Goal: Transaction & Acquisition: Purchase product/service

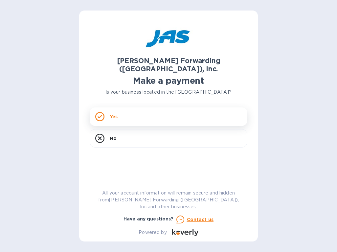
click at [117, 113] on p "Yes" at bounding box center [114, 116] width 8 height 7
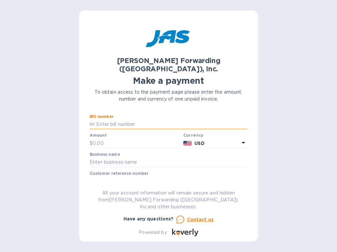
click at [118, 119] on input "text" at bounding box center [171, 124] width 152 height 10
type input "CHS503379851"
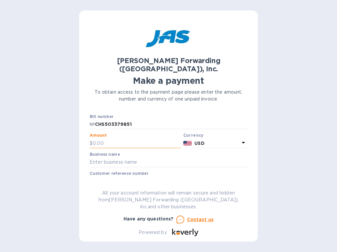
click at [108, 138] on input "text" at bounding box center [137, 143] width 88 height 10
type input "322.40"
click at [102, 157] on input "text" at bounding box center [169, 162] width 158 height 10
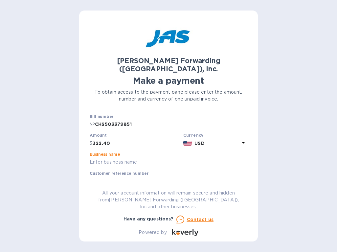
type input "[PERSON_NAME] Home Inc."
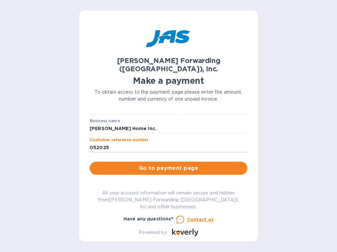
drag, startPoint x: 111, startPoint y: 174, endPoint x: 84, endPoint y: 177, distance: 27.4
click at [84, 177] on div "[PERSON_NAME] Forwarding ([GEOGRAPHIC_DATA]), Inc. Make a payment To obtain acc…" at bounding box center [168, 126] width 179 height 231
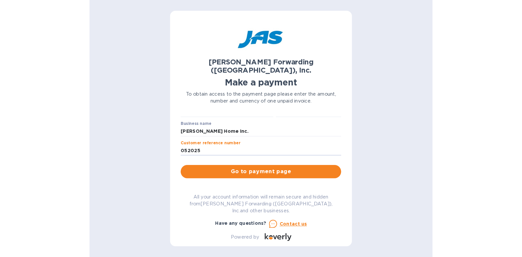
scroll to position [36, 0]
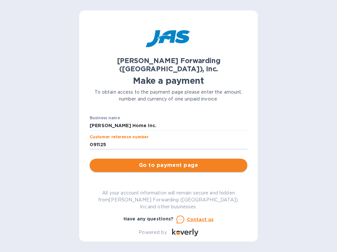
type input "091125"
click at [123, 161] on span "Go to payment page" at bounding box center [168, 165] width 147 height 8
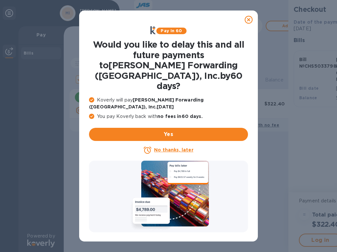
click at [177, 147] on u "No thanks, later" at bounding box center [173, 149] width 39 height 5
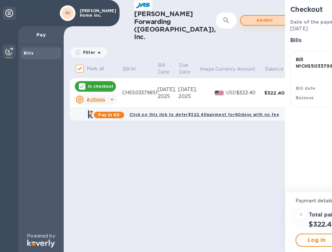
click at [246, 20] on span "Add bill" at bounding box center [264, 20] width 37 height 8
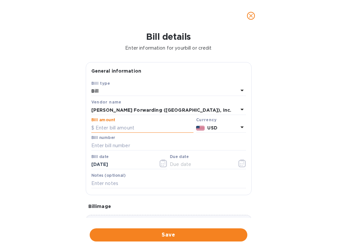
click at [107, 126] on input "text" at bounding box center [142, 128] width 102 height 10
type input "410.72"
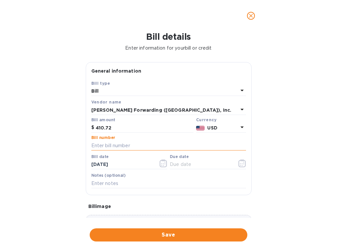
click at [112, 145] on input "text" at bounding box center [168, 145] width 155 height 10
type input "CHS503379846"
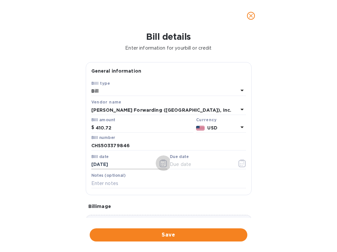
click at [162, 163] on icon "button" at bounding box center [163, 163] width 8 height 8
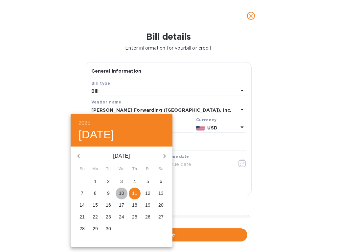
click at [119, 192] on p "10" at bounding box center [121, 193] width 5 height 7
type input "[DATE]"
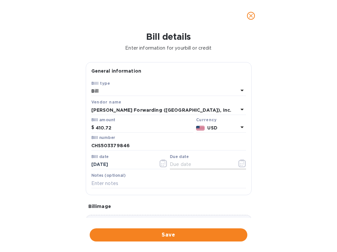
click at [243, 162] on icon "button" at bounding box center [243, 161] width 1 height 1
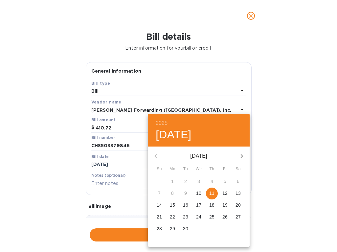
click at [242, 155] on icon "button" at bounding box center [242, 156] width 2 height 4
click at [225, 191] on p "10" at bounding box center [224, 193] width 5 height 7
type input "[DATE]"
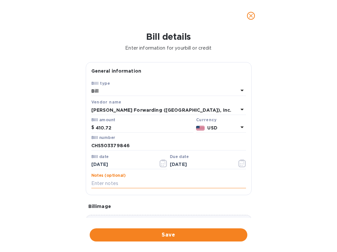
click at [102, 183] on input "text" at bounding box center [168, 183] width 155 height 10
type input "091125"
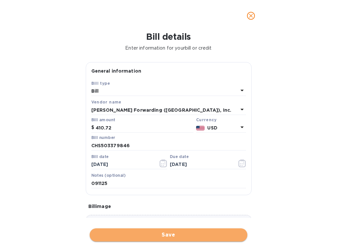
click at [155, 239] on button "Save" at bounding box center [169, 234] width 158 height 13
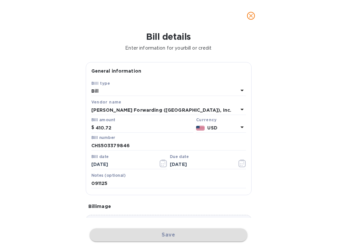
checkbox input "false"
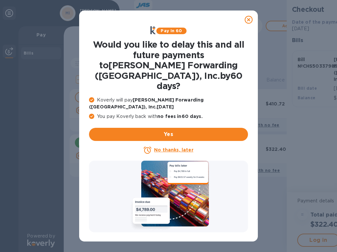
click at [174, 147] on u "No thanks, later" at bounding box center [173, 149] width 39 height 5
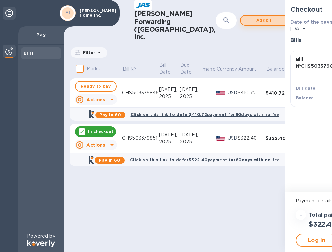
click at [246, 20] on span "Add bill" at bounding box center [264, 20] width 37 height 8
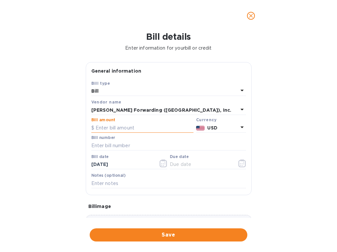
click at [101, 128] on input "text" at bounding box center [142, 128] width 102 height 10
type input "2,709.09"
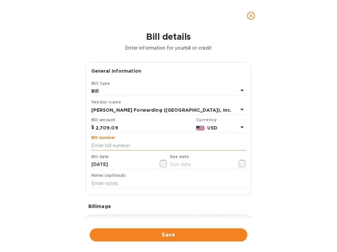
click at [110, 145] on input "text" at bounding box center [168, 145] width 155 height 10
type input "CHS503379838"
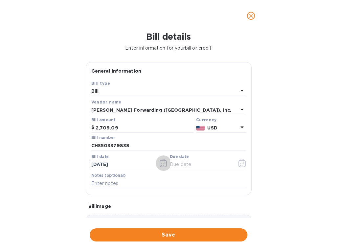
click at [163, 163] on icon "button" at bounding box center [163, 163] width 1 height 1
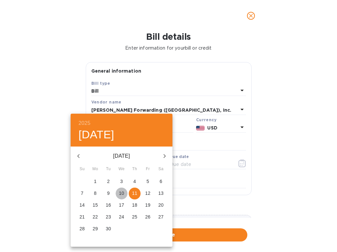
click at [120, 193] on p "10" at bounding box center [121, 193] width 5 height 7
type input "[DATE]"
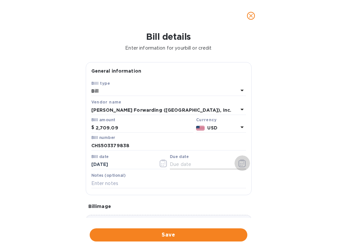
click at [240, 163] on icon "button" at bounding box center [242, 163] width 8 height 8
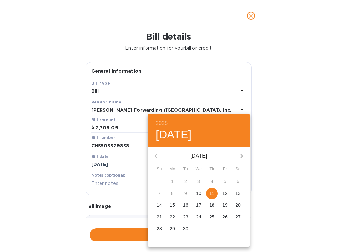
click at [240, 155] on icon "button" at bounding box center [242, 156] width 8 height 8
click at [224, 191] on p "10" at bounding box center [224, 193] width 5 height 7
type input "[DATE]"
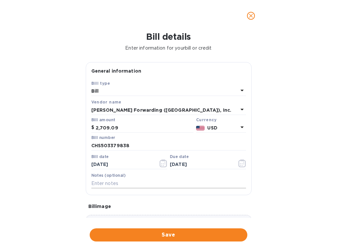
click at [109, 182] on input "text" at bounding box center [168, 183] width 155 height 10
type input "091125 SEA 985"
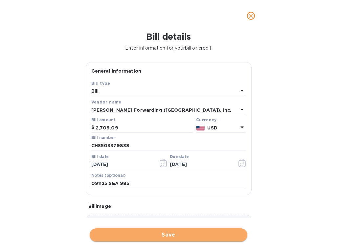
click at [152, 234] on span "Save" at bounding box center [168, 235] width 147 height 8
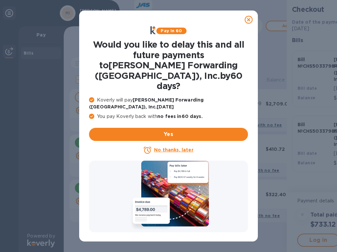
click at [162, 147] on u "No thanks, later" at bounding box center [173, 149] width 39 height 5
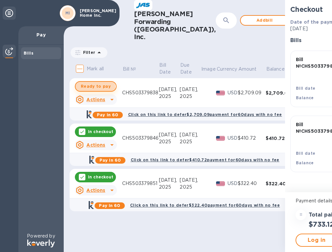
click at [92, 88] on span "Ready to pay" at bounding box center [96, 86] width 30 height 8
checkbox input "true"
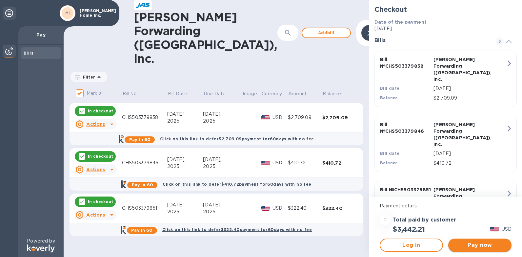
click at [336, 246] on span "Pay now" at bounding box center [480, 245] width 53 height 8
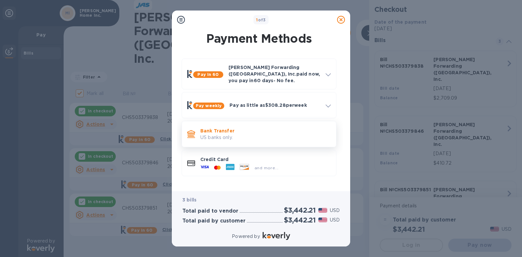
click at [215, 134] on p "US banks only." at bounding box center [266, 137] width 131 height 7
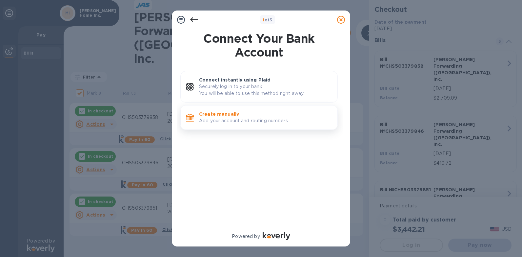
click at [221, 113] on p "Create manually" at bounding box center [265, 114] width 133 height 7
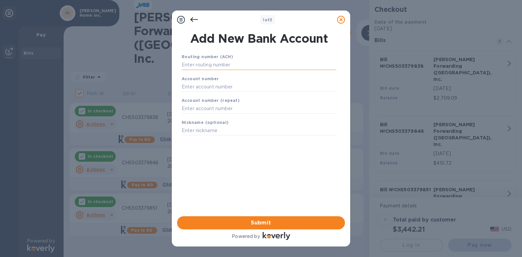
click at [195, 64] on input "text" at bounding box center [259, 65] width 155 height 10
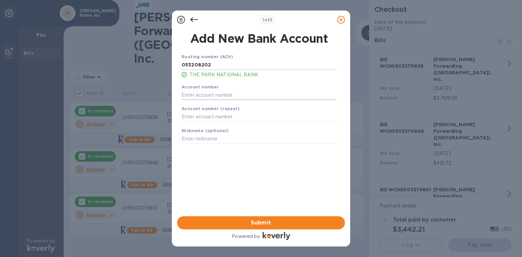
type input "053208202"
click at [199, 96] on input "text" at bounding box center [259, 95] width 155 height 10
type input "10158319"
click at [187, 115] on input "text" at bounding box center [259, 117] width 155 height 10
type input "10158319"
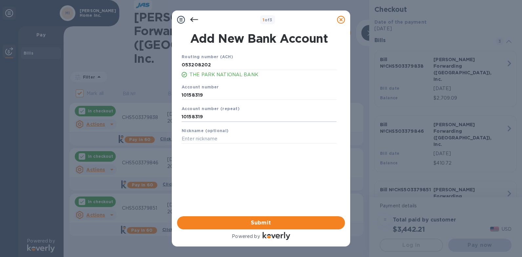
click at [281, 194] on div "Routing number (ACH) [US_BANK_ROUTING_MICR] THE PARK NATIONAL BANK Account numb…" at bounding box center [259, 126] width 168 height 156
click at [198, 138] on input "text" at bounding box center [259, 139] width 155 height 10
type input "PARK NATIONAL CHECKING"
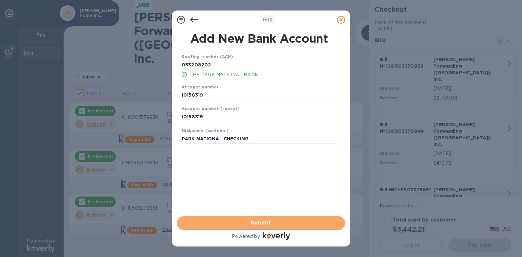
click at [242, 227] on button "Submit" at bounding box center [261, 222] width 168 height 13
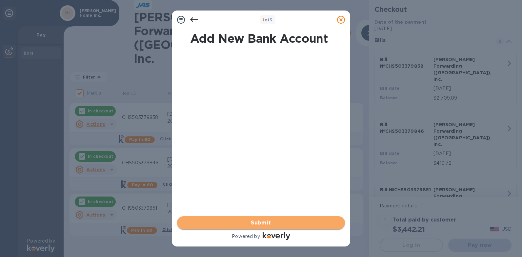
click at [243, 224] on span "Submit" at bounding box center [261, 223] width 158 height 8
